Goal: Download file/media

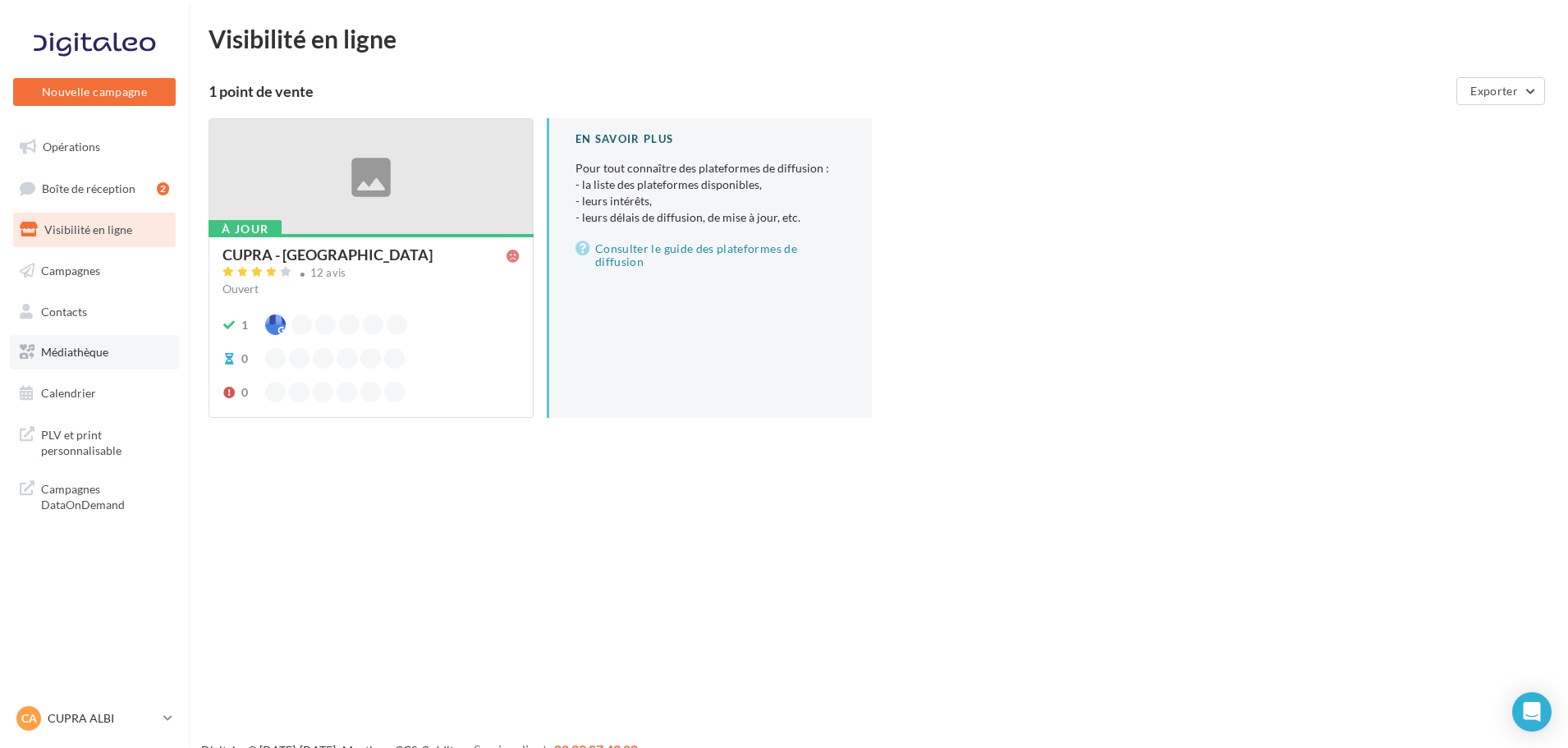
click at [92, 350] on span "Médiathèque" at bounding box center [74, 352] width 67 height 14
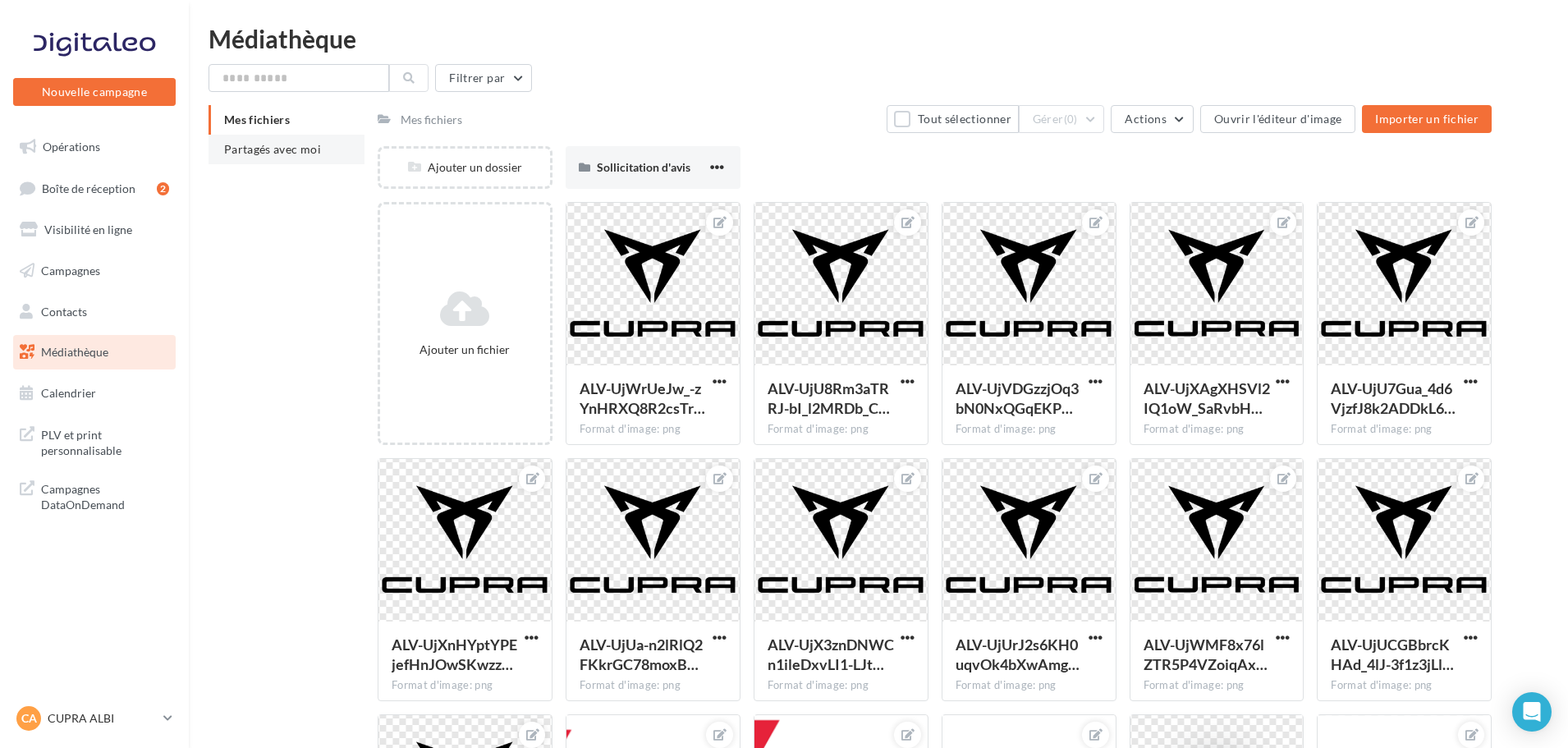
click at [283, 149] on span "Partagés avec moi" at bounding box center [272, 149] width 97 height 14
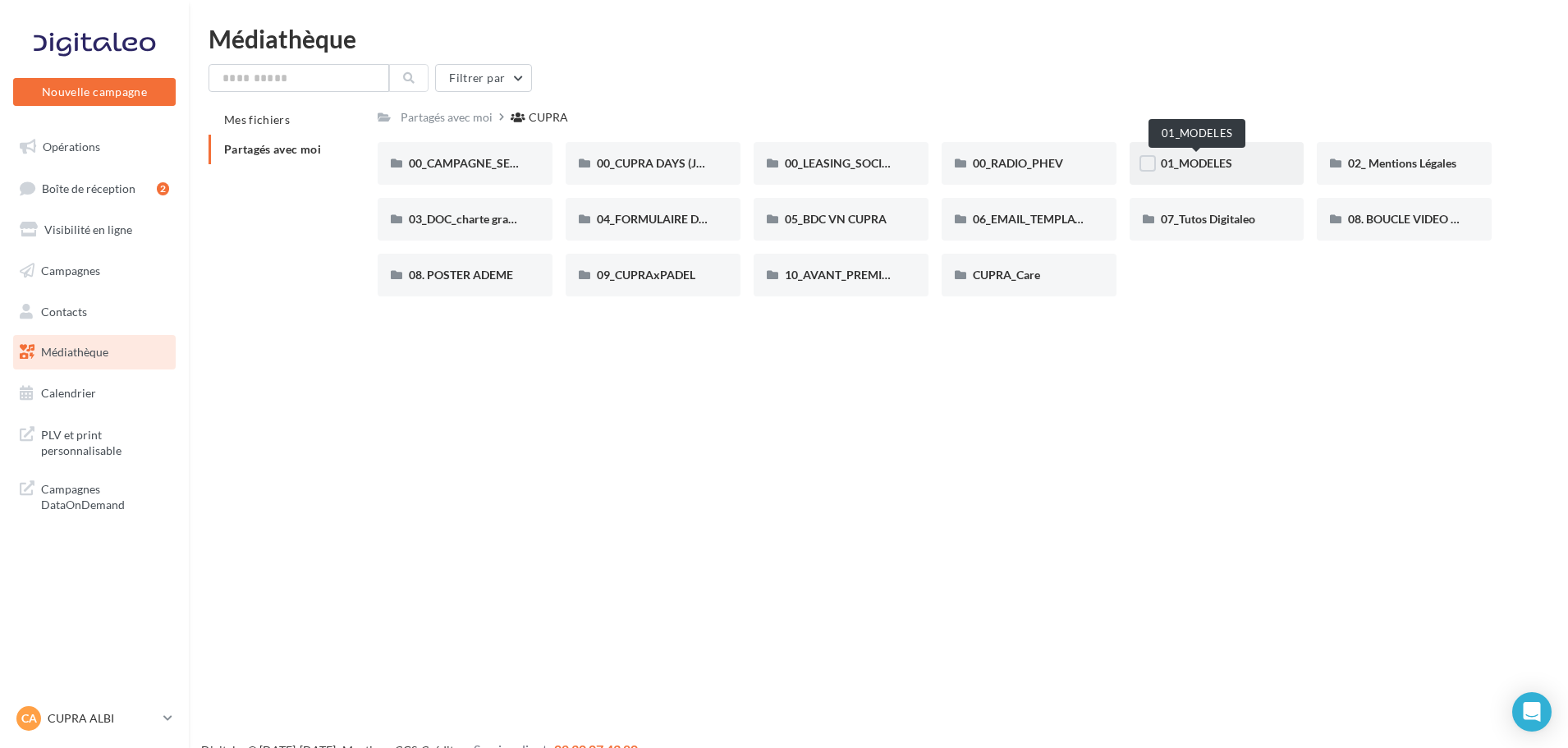
click at [1217, 164] on span "01_MODELES" at bounding box center [1197, 163] width 71 height 14
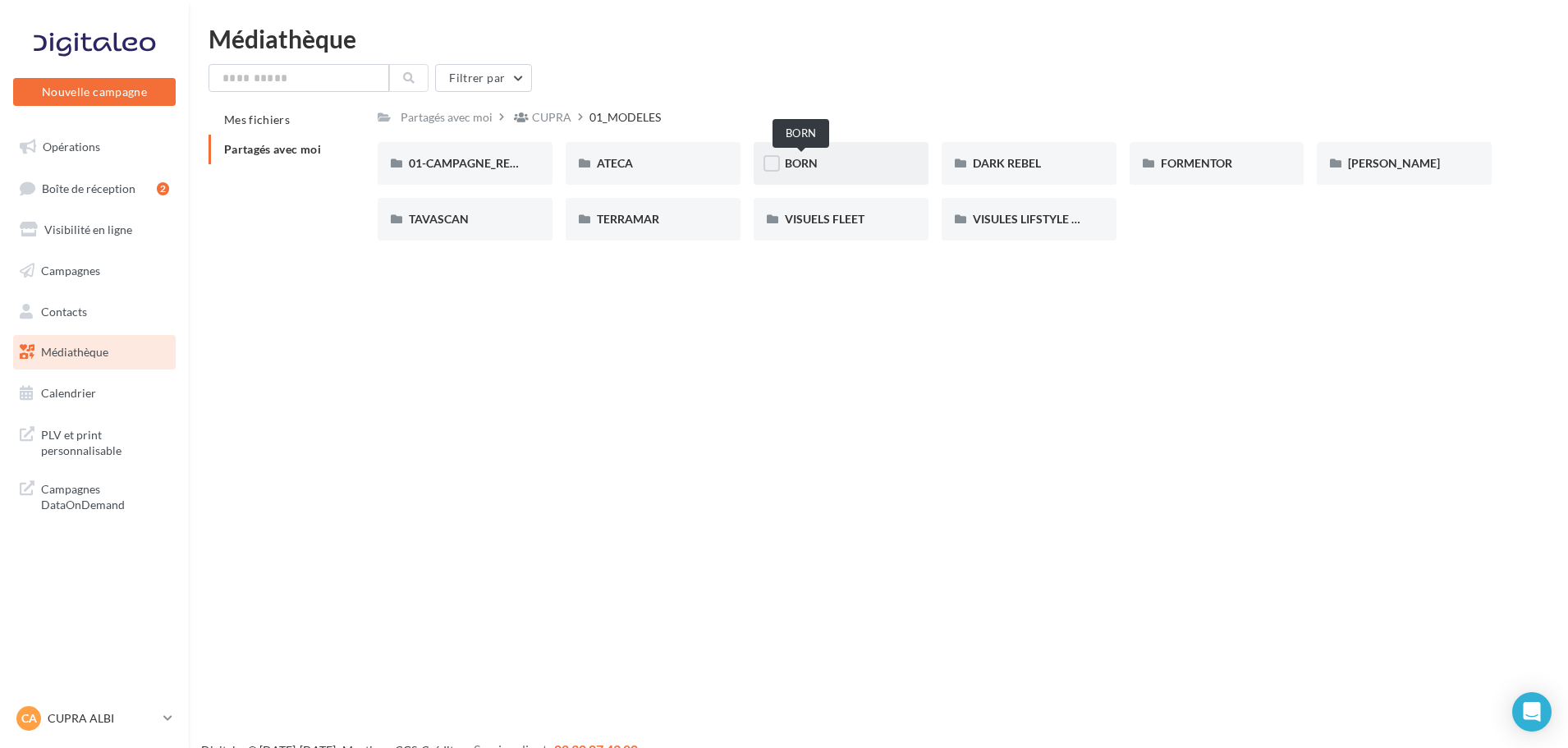
click at [803, 161] on span "BORN" at bounding box center [802, 163] width 33 height 14
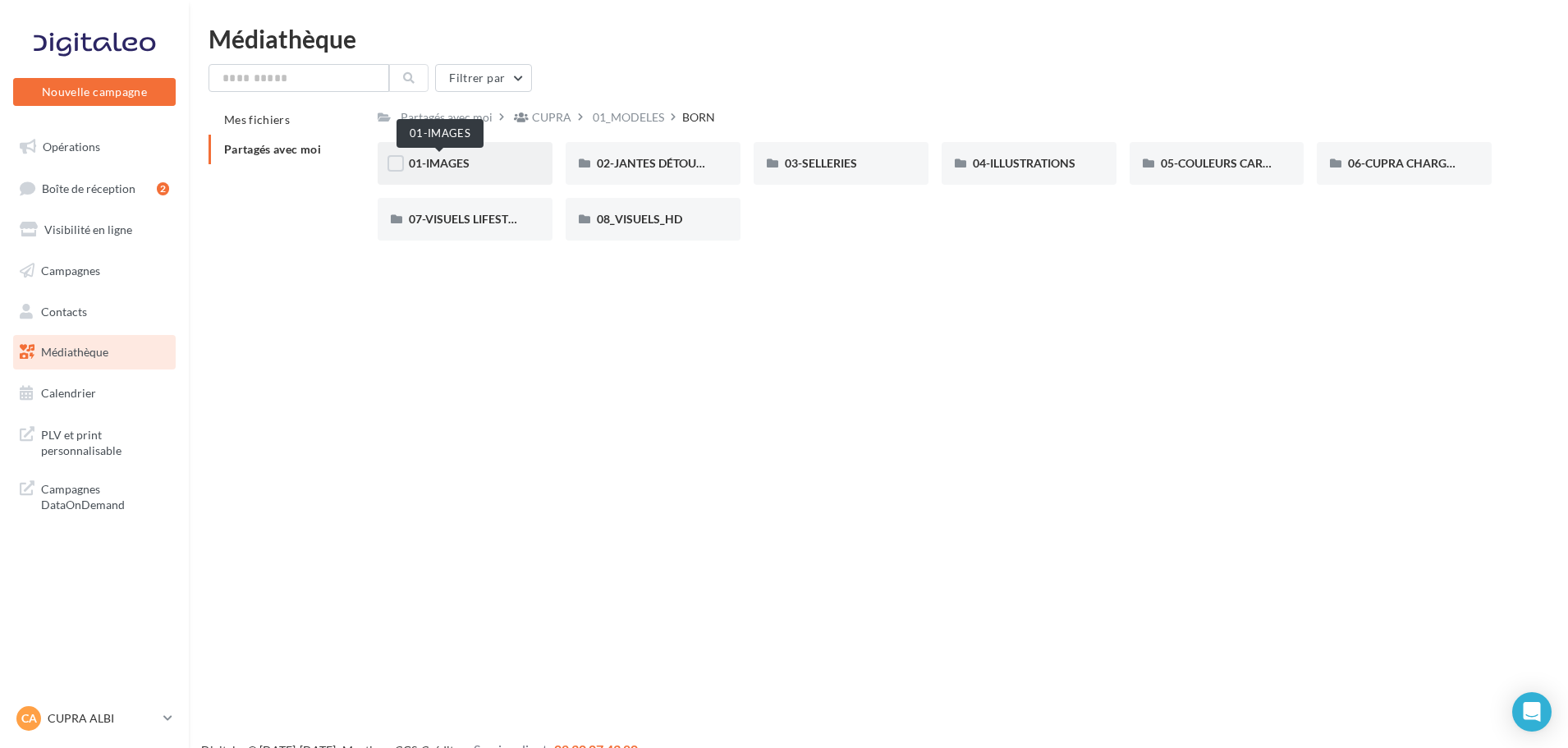
click at [445, 164] on span "01-IMAGES" at bounding box center [439, 163] width 61 height 14
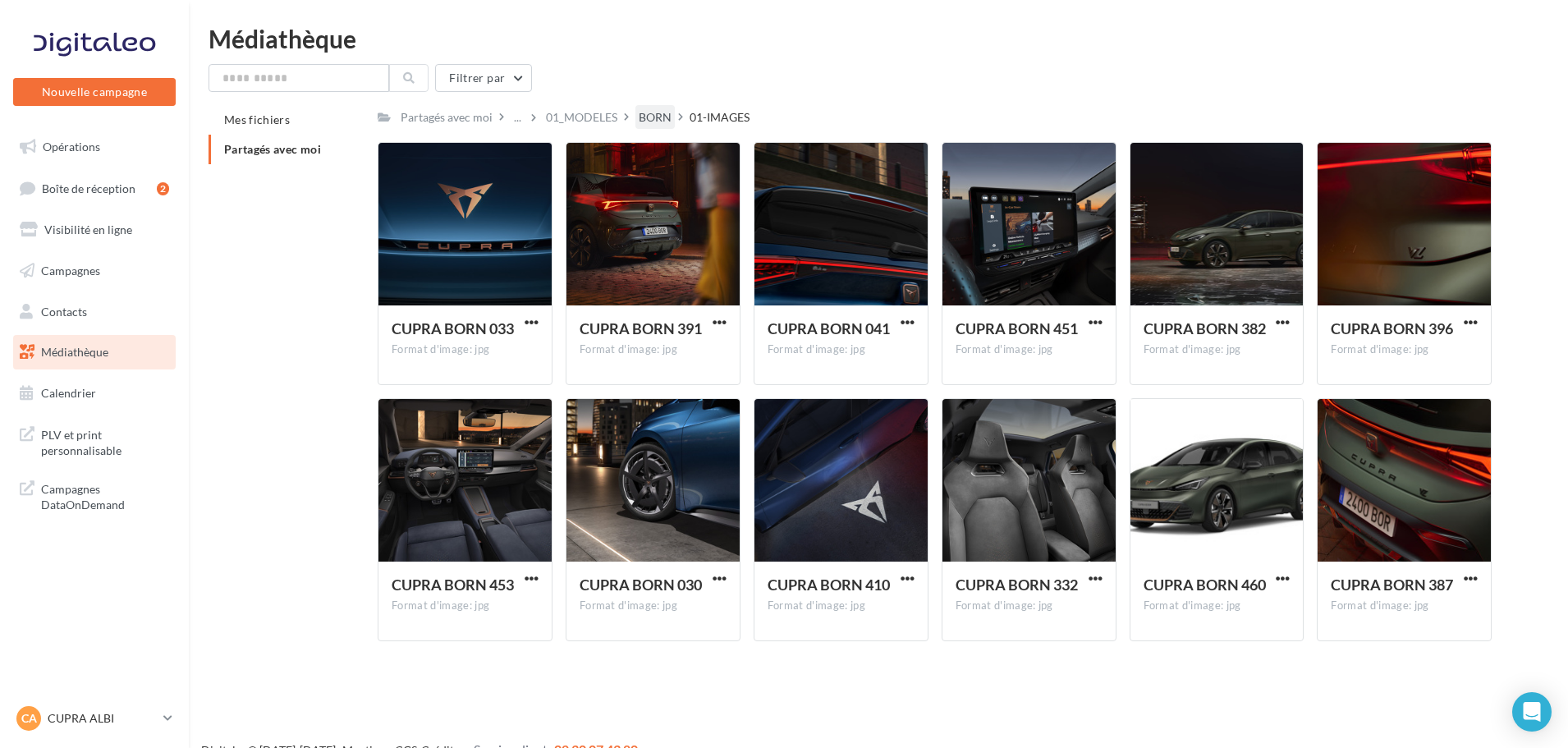
click at [656, 116] on div "BORN" at bounding box center [655, 117] width 33 height 17
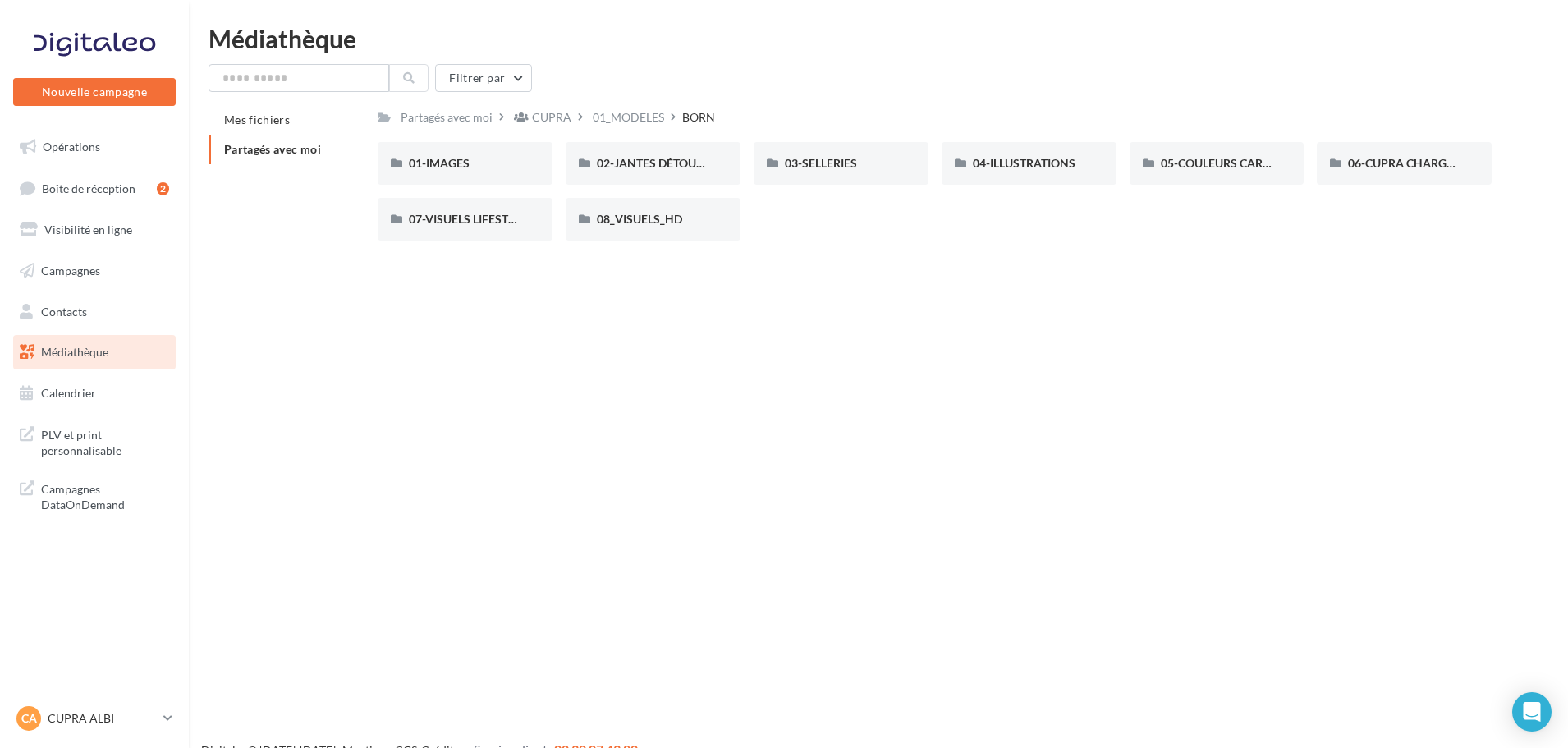
click at [620, 116] on div "01_MODELES" at bounding box center [628, 117] width 71 height 17
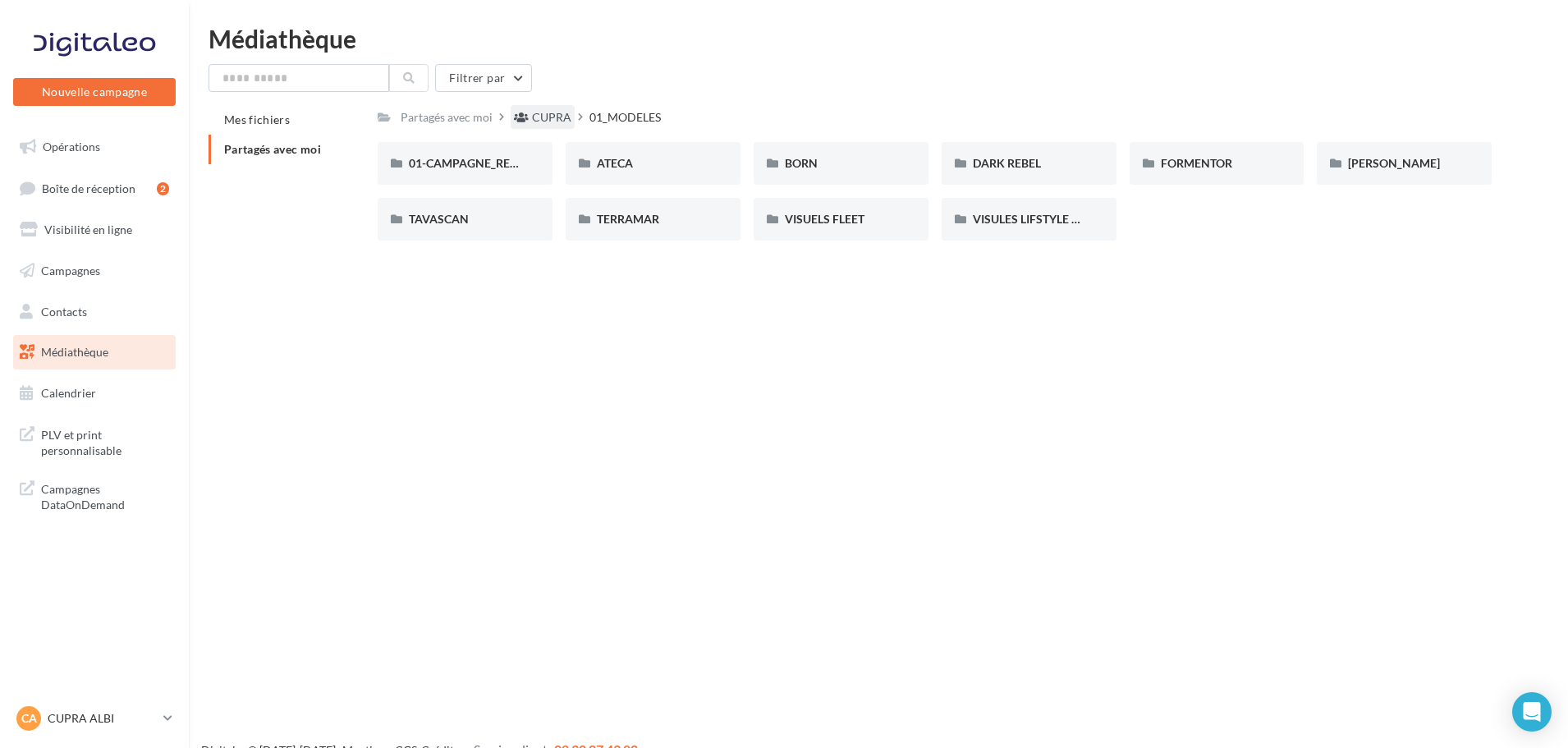
click at [560, 125] on div "CUPRA" at bounding box center [551, 117] width 39 height 17
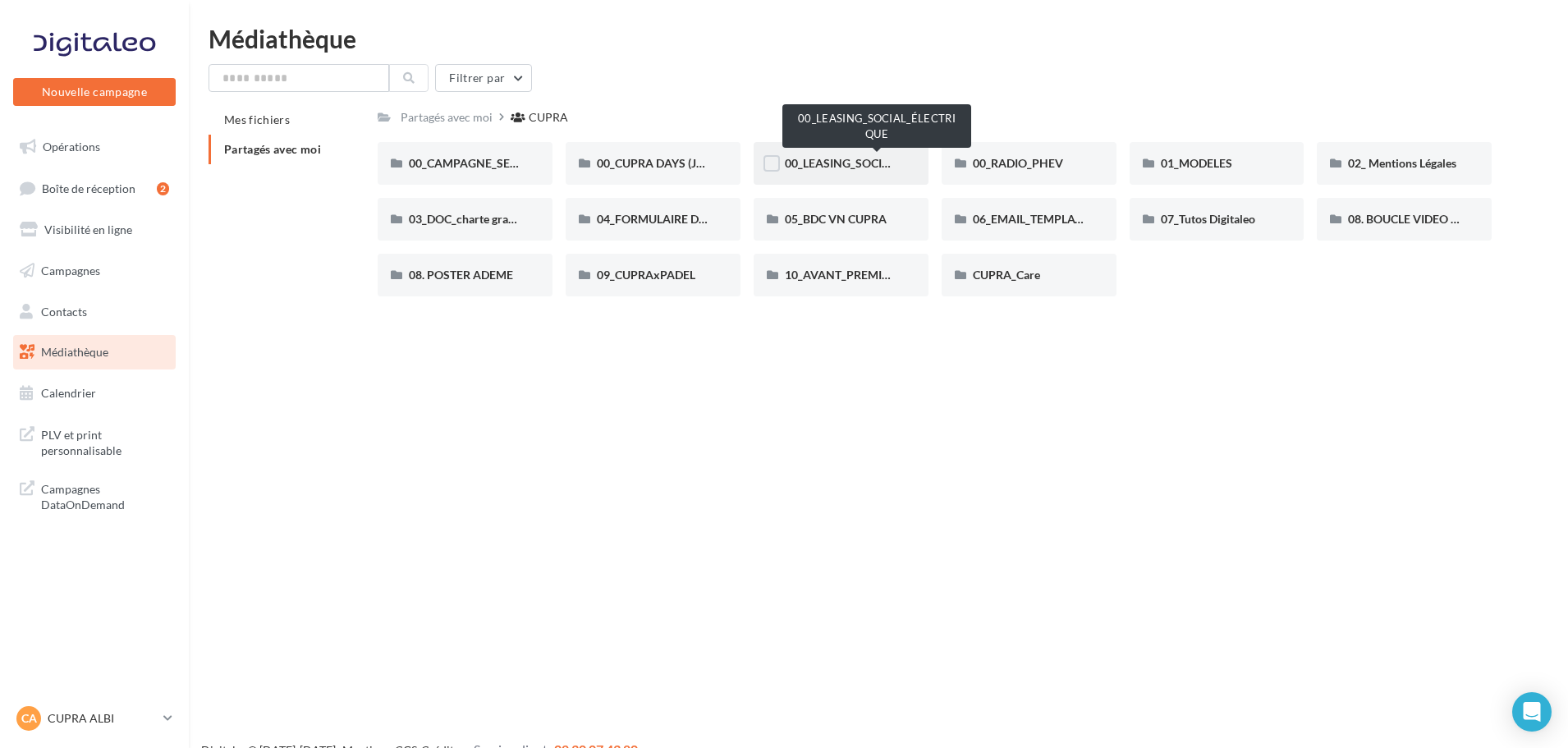
click at [820, 163] on span "00_LEASING_SOCIAL_ÉLECTRIQUE" at bounding box center [877, 163] width 183 height 14
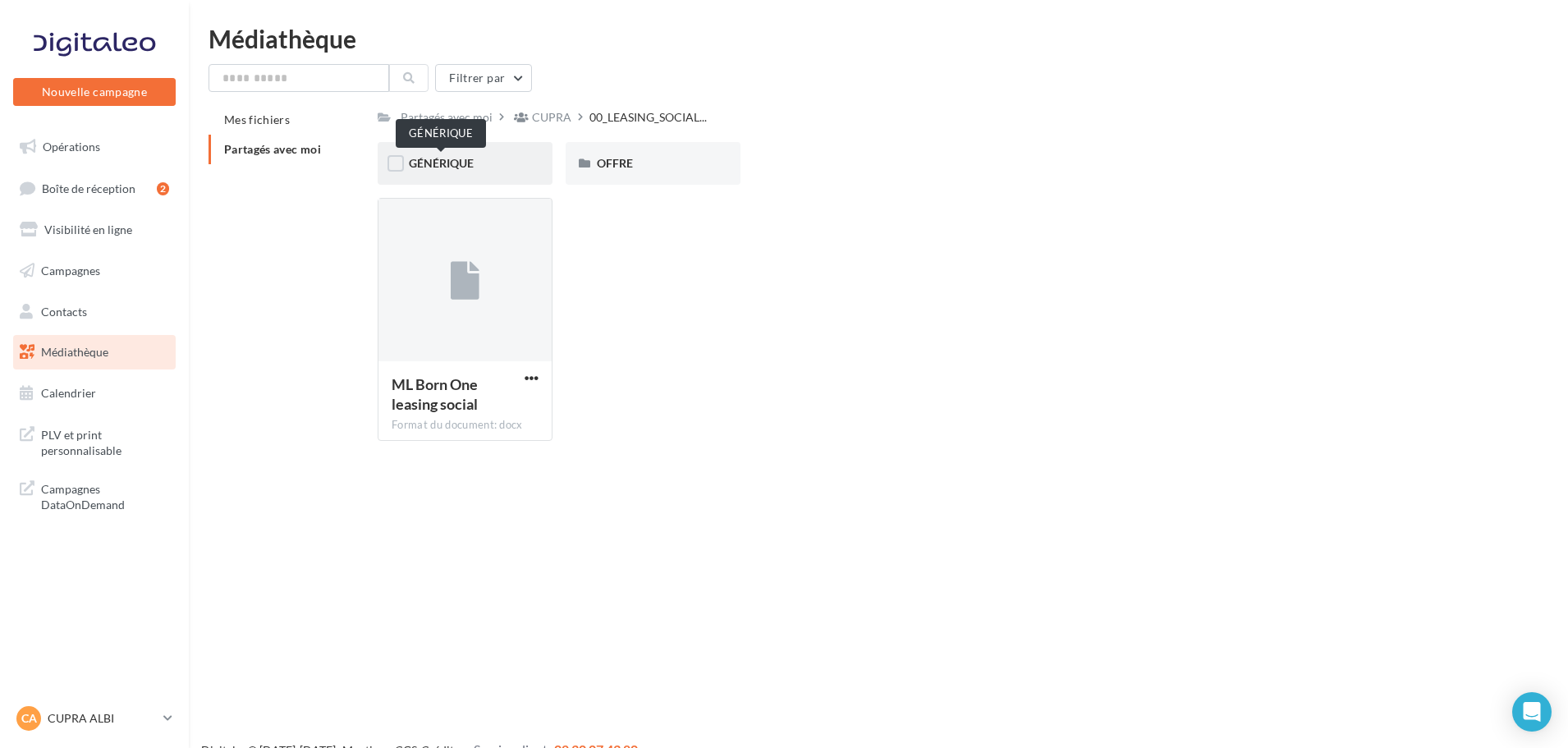
click at [466, 158] on span "GÉNÉRIQUE" at bounding box center [441, 163] width 64 height 14
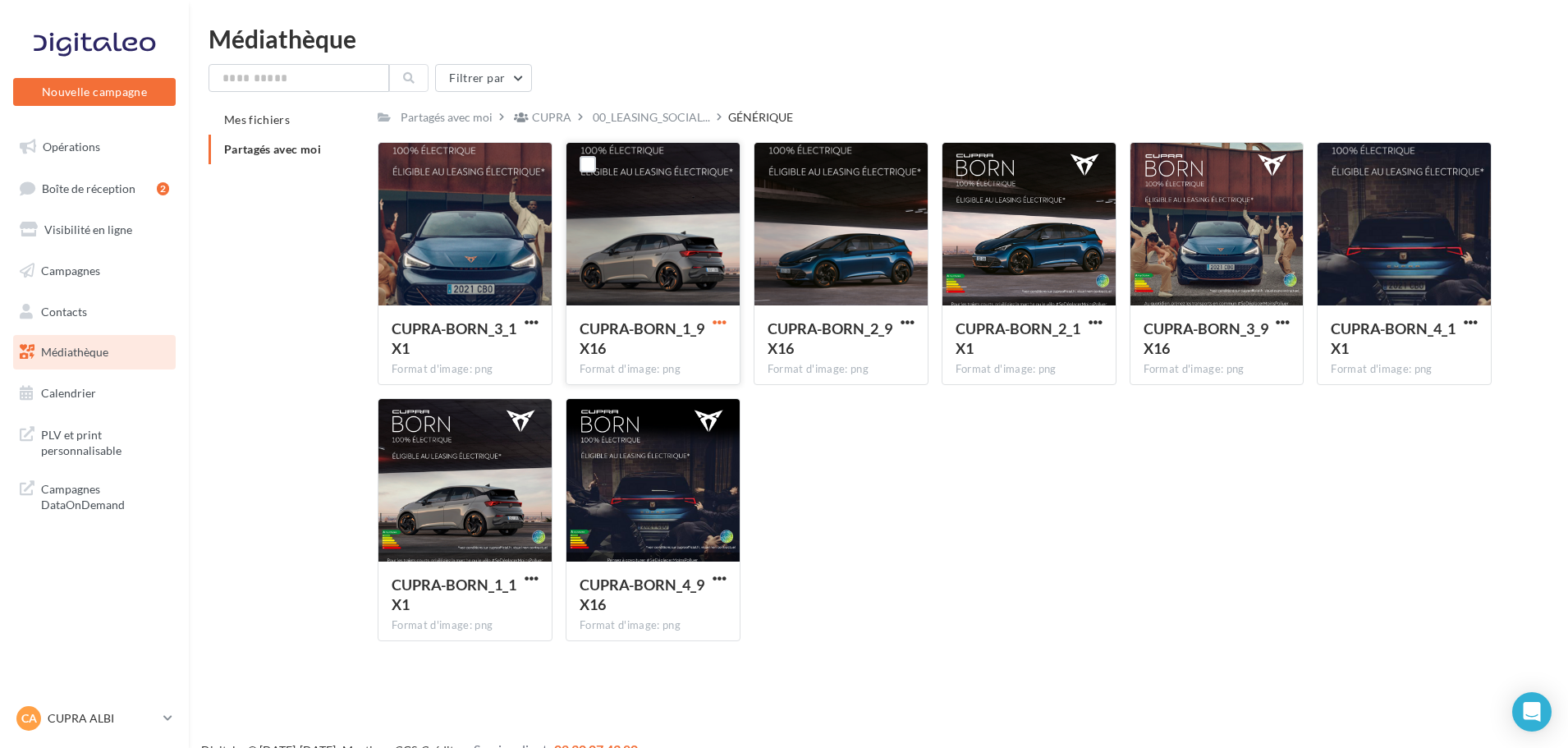
click at [724, 319] on span "button" at bounding box center [720, 323] width 14 height 14
click at [630, 352] on button "Télécharger" at bounding box center [648, 354] width 164 height 43
click at [663, 118] on span "00_LEASING_SOCIAL..." at bounding box center [651, 117] width 118 height 17
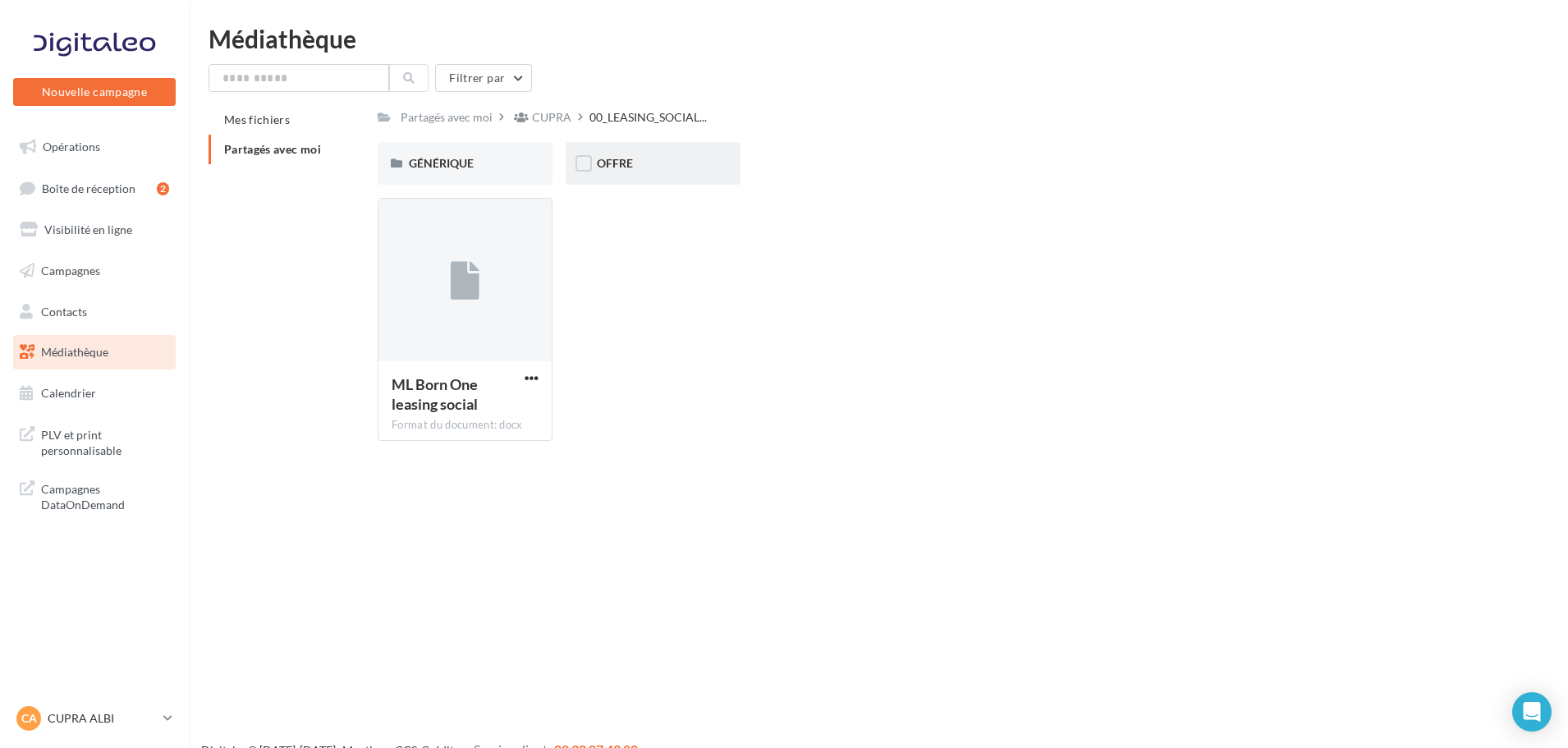
click at [627, 177] on div "OFFRE" at bounding box center [653, 163] width 175 height 43
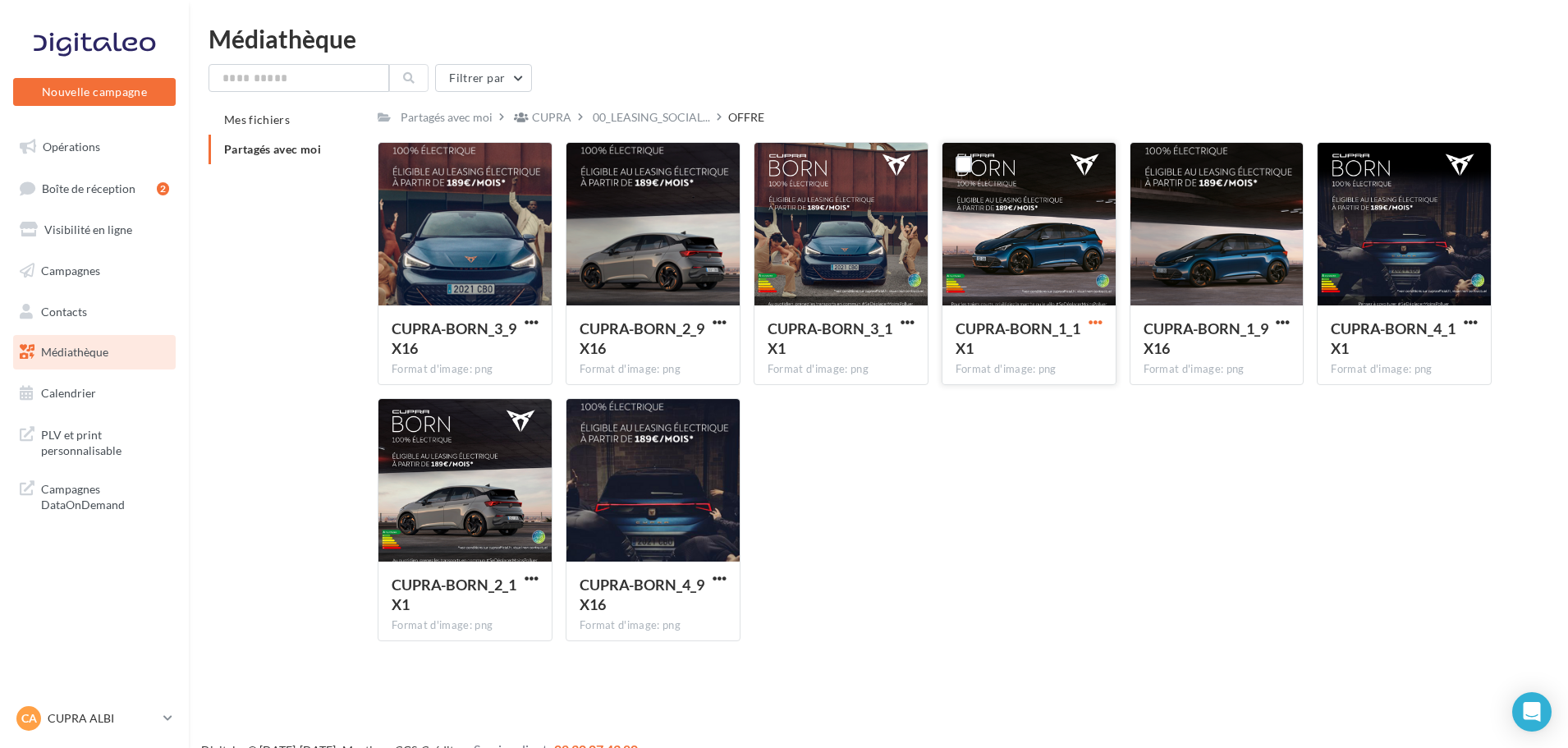
click at [1097, 322] on span "button" at bounding box center [1096, 323] width 14 height 14
click at [1041, 357] on button "Télécharger" at bounding box center [1024, 354] width 164 height 43
